Goal: Task Accomplishment & Management: Manage account settings

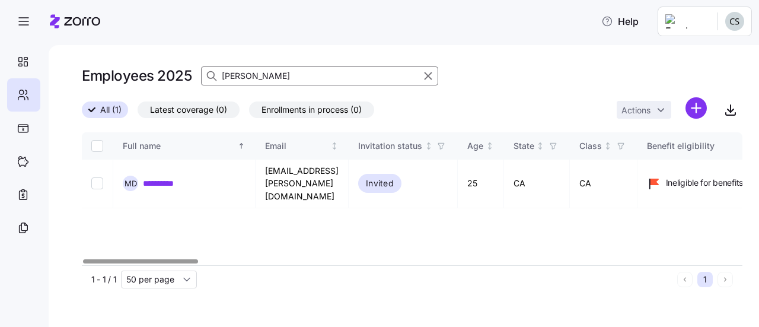
drag, startPoint x: 164, startPoint y: 80, endPoint x: 44, endPoint y: 77, distance: 119.9
click at [44, 77] on div "**********" at bounding box center [379, 160] width 759 height 320
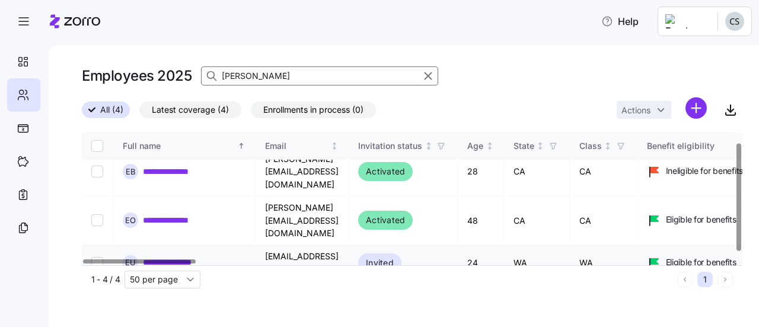
scroll to position [19, 0]
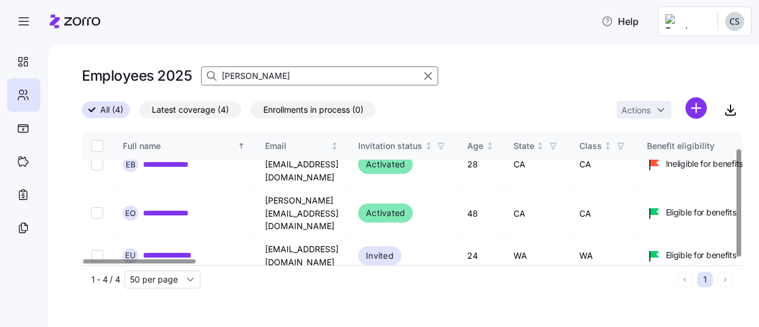
click at [237, 79] on input "eliza" at bounding box center [319, 75] width 237 height 19
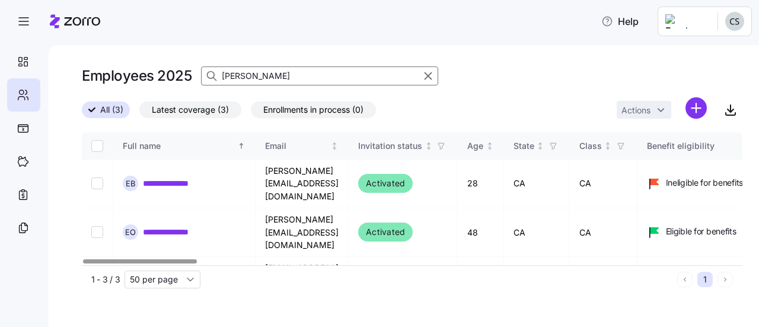
drag, startPoint x: 270, startPoint y: 74, endPoint x: 96, endPoint y: 82, distance: 174.6
click at [101, 82] on div "Employees 2025 elizabeth" at bounding box center [412, 76] width 661 height 24
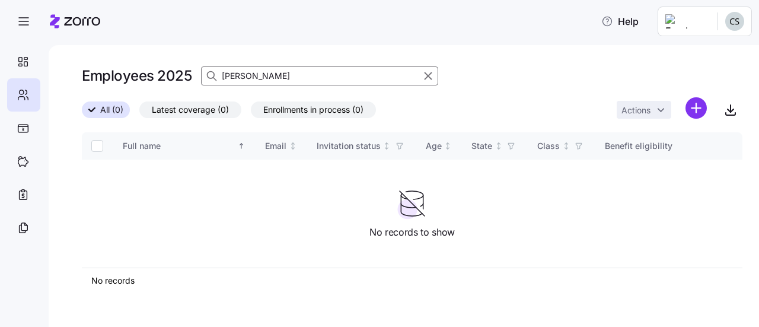
type input "brieden"
click at [428, 80] on icon "button" at bounding box center [428, 76] width 13 height 14
